Goal: Information Seeking & Learning: Learn about a topic

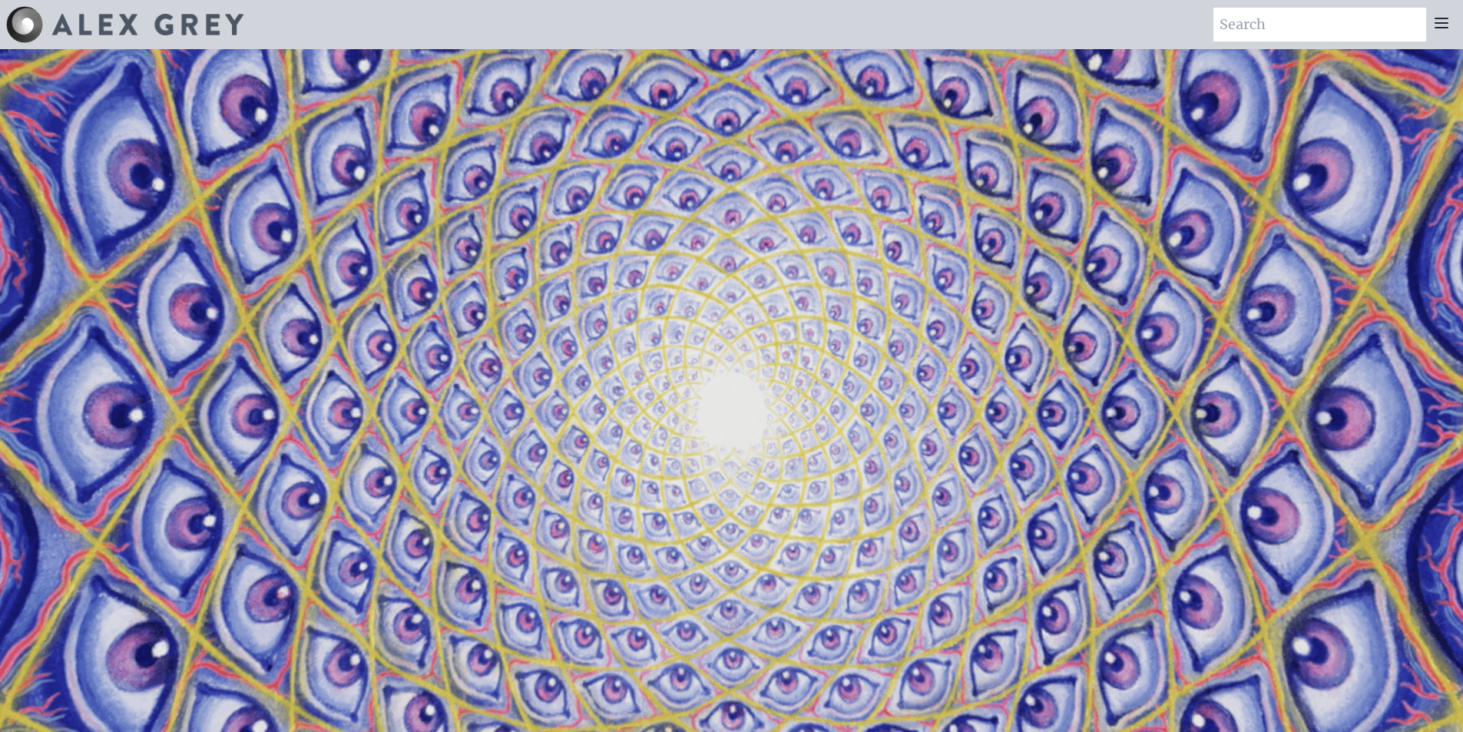
click at [13, 21] on img at bounding box center [24, 24] width 37 height 37
click at [98, 25] on img at bounding box center [147, 25] width 191 height 22
click at [1448, 25] on icon at bounding box center [1441, 23] width 18 height 18
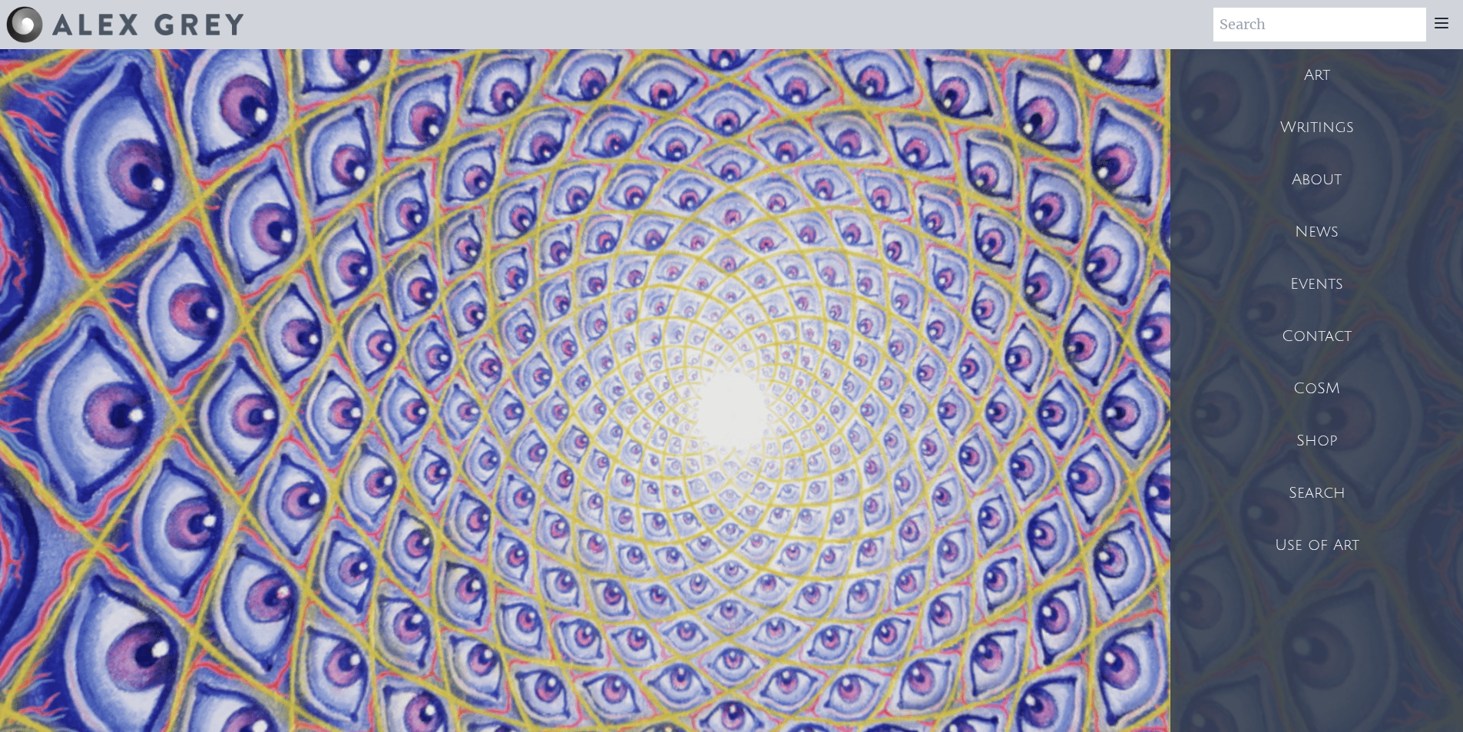
click at [1328, 72] on div "Art" at bounding box center [1316, 75] width 293 height 52
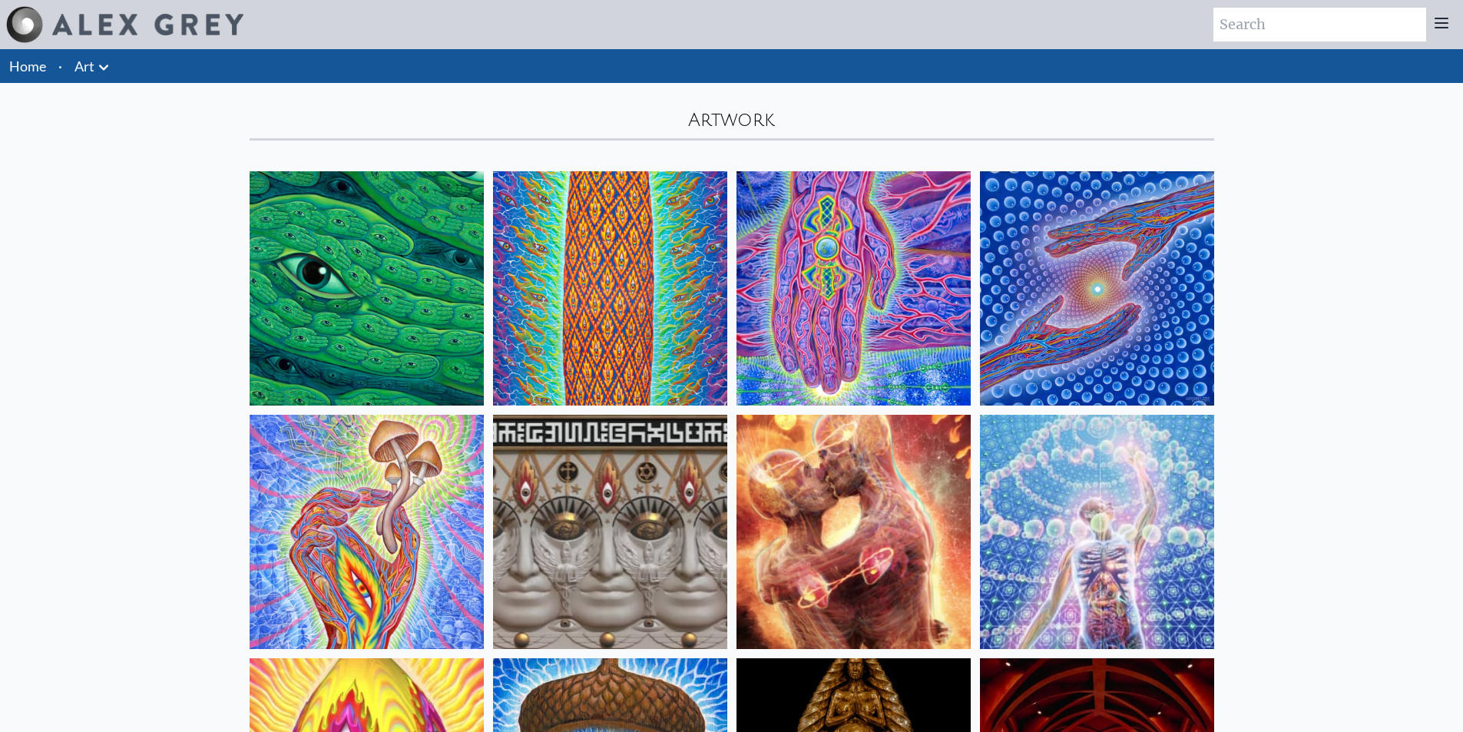
click at [349, 450] on img at bounding box center [367, 532] width 234 height 234
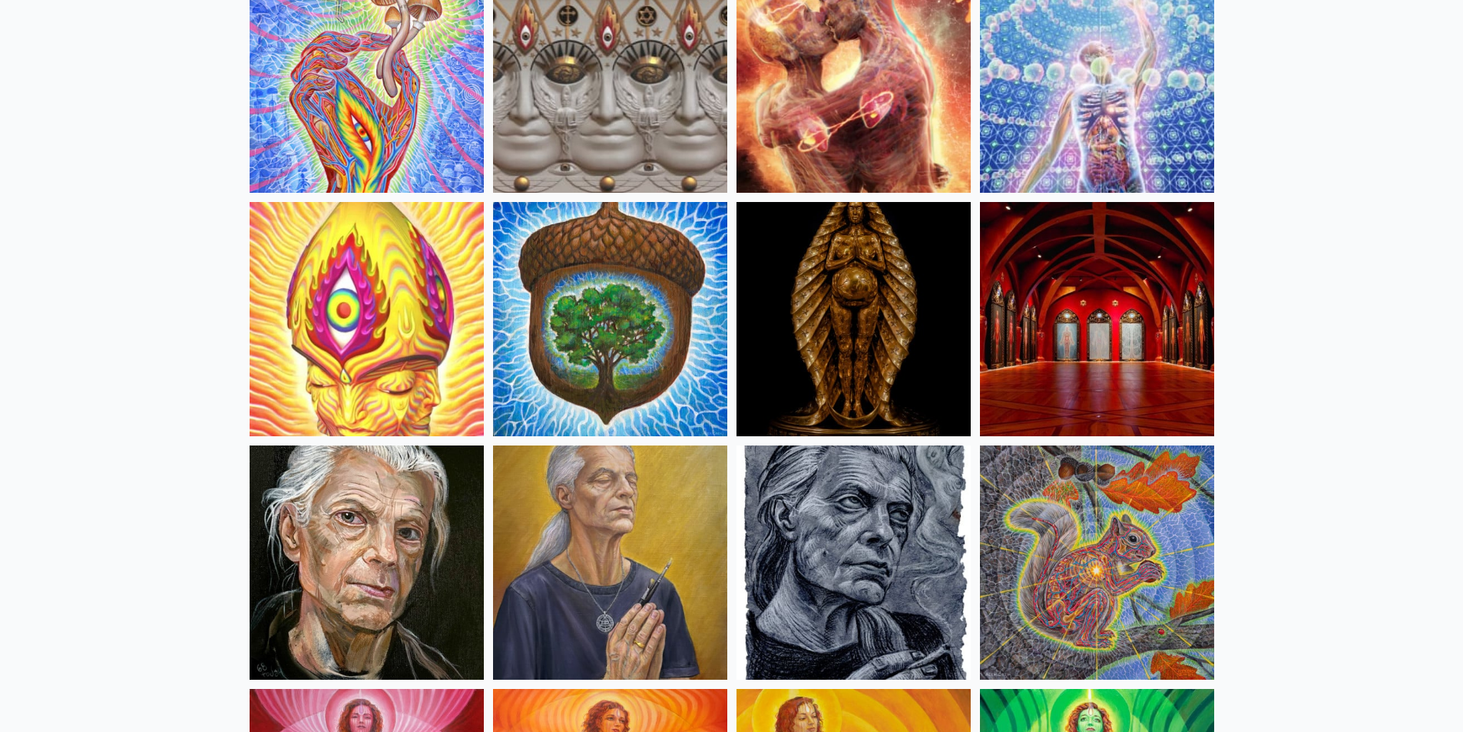
scroll to position [384, 0]
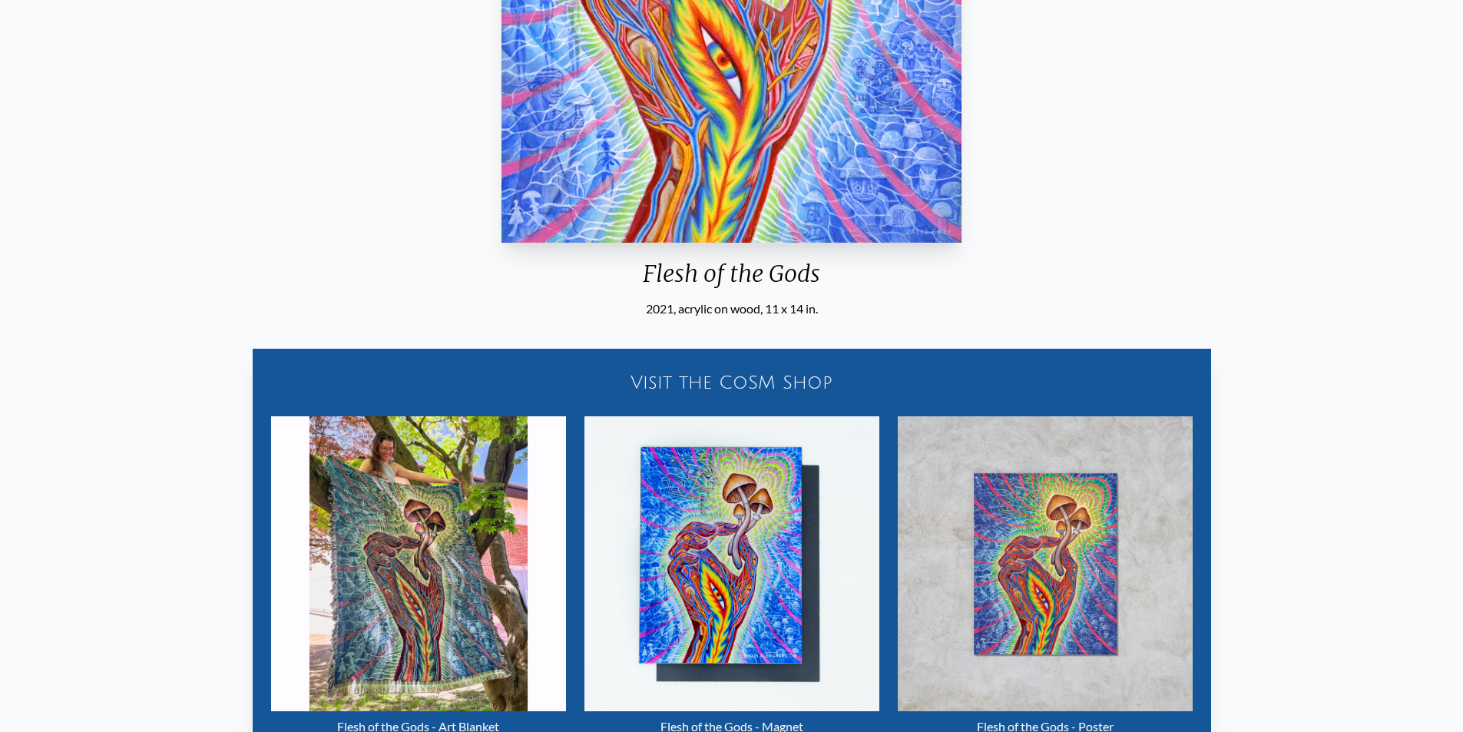
scroll to position [614, 0]
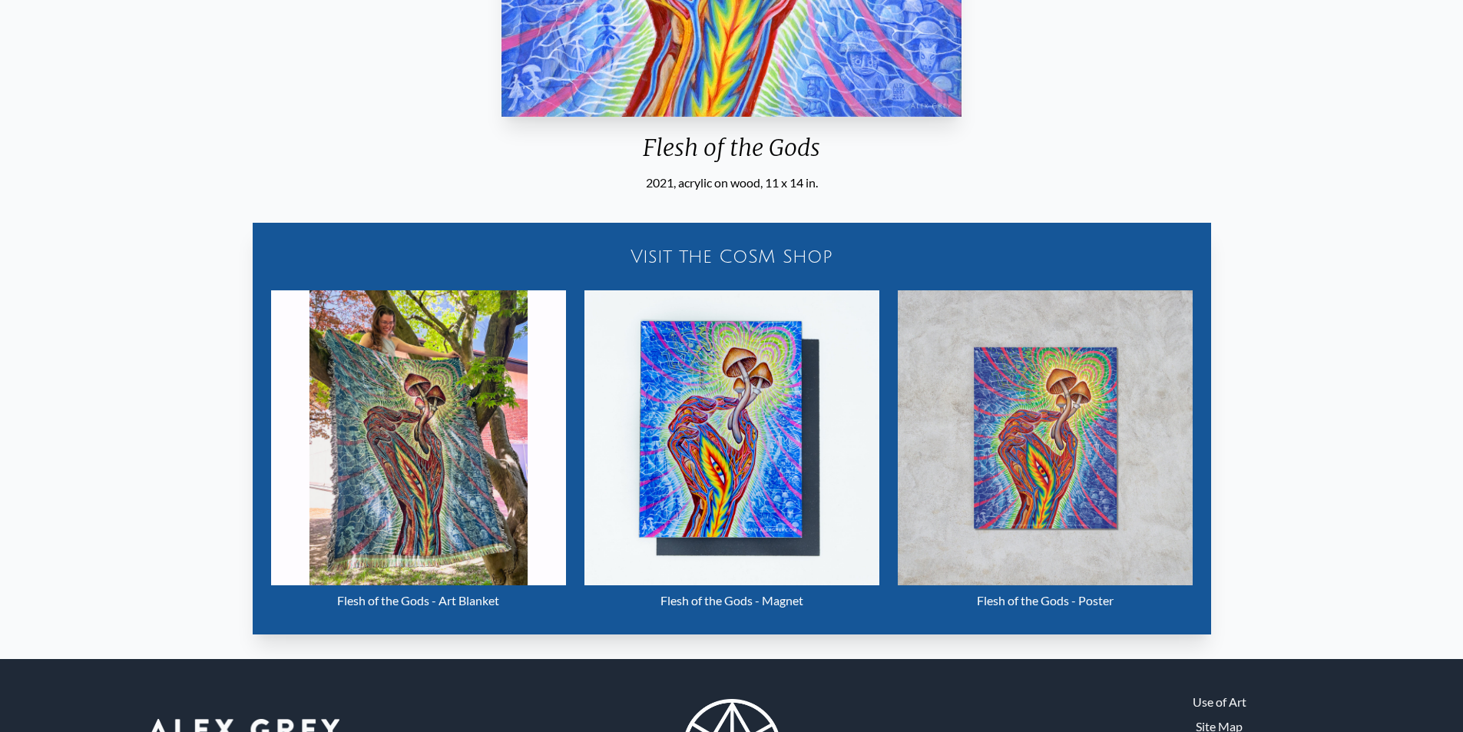
click at [1047, 422] on img "2 / 22" at bounding box center [1045, 437] width 295 height 295
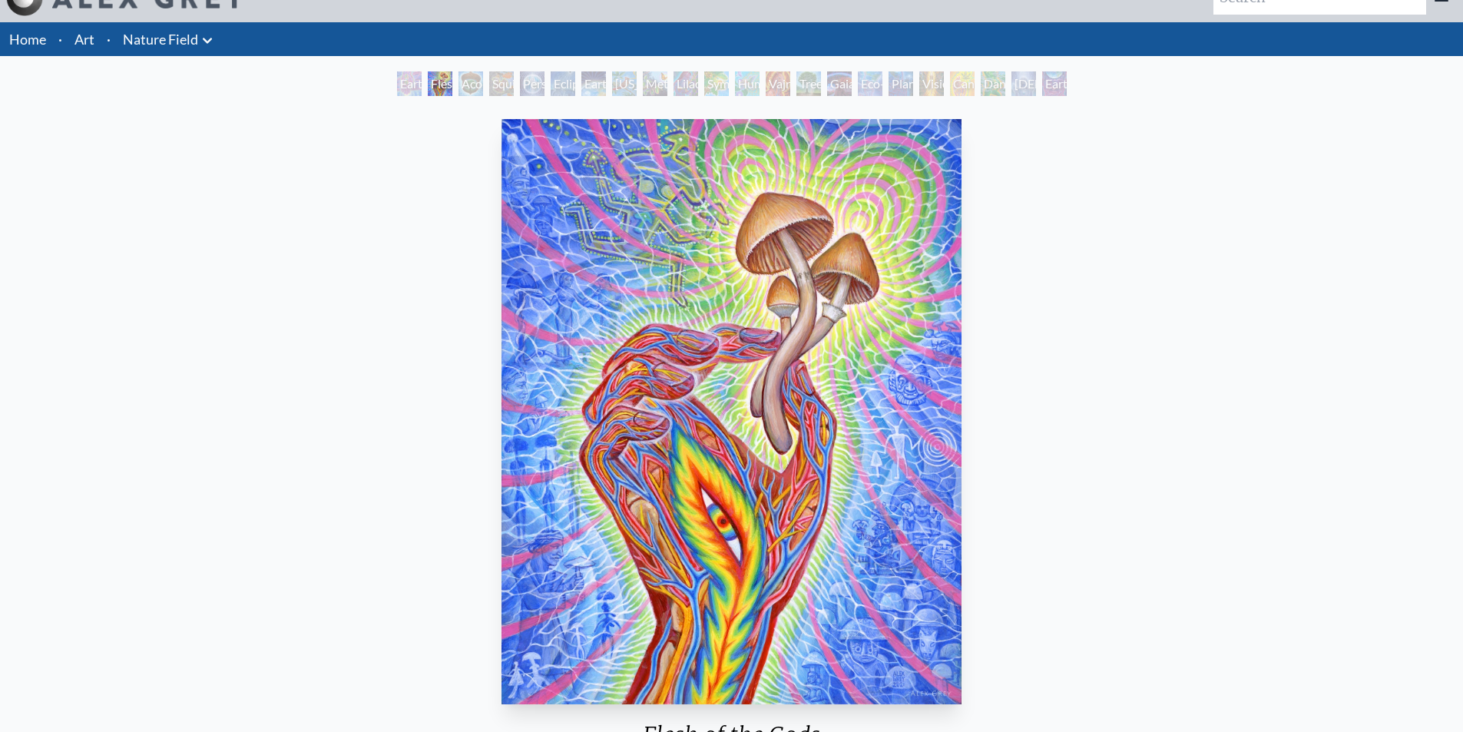
scroll to position [0, 0]
